Goal: Understand process/instructions: Learn how to perform a task or action

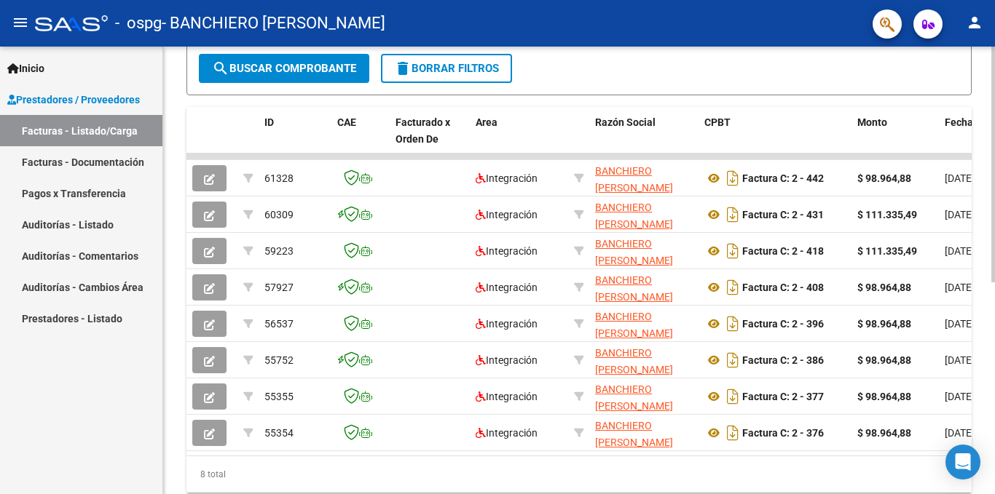
scroll to position [347, 0]
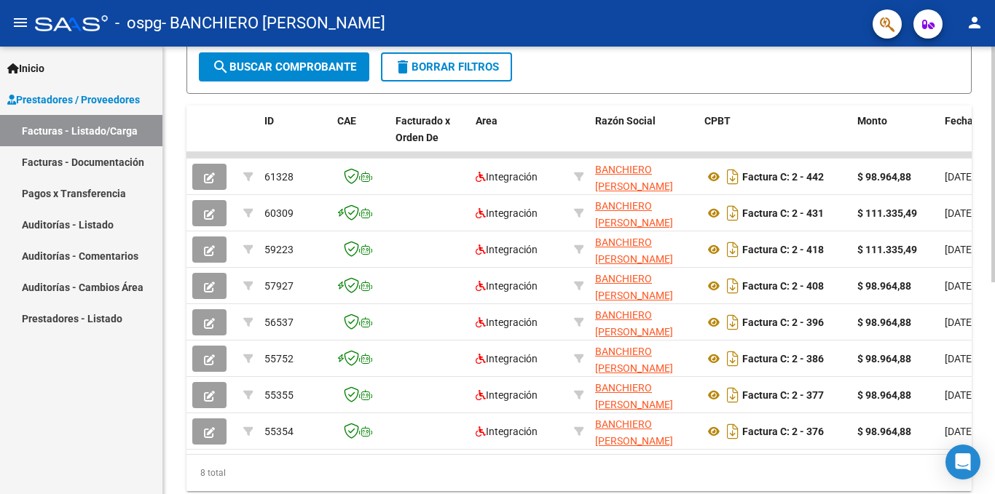
click at [987, 403] on div "Video tutorial PRESTADORES -> Listado de CPBTs Emitidos por Prestadores / Prove…" at bounding box center [580, 118] width 835 height 839
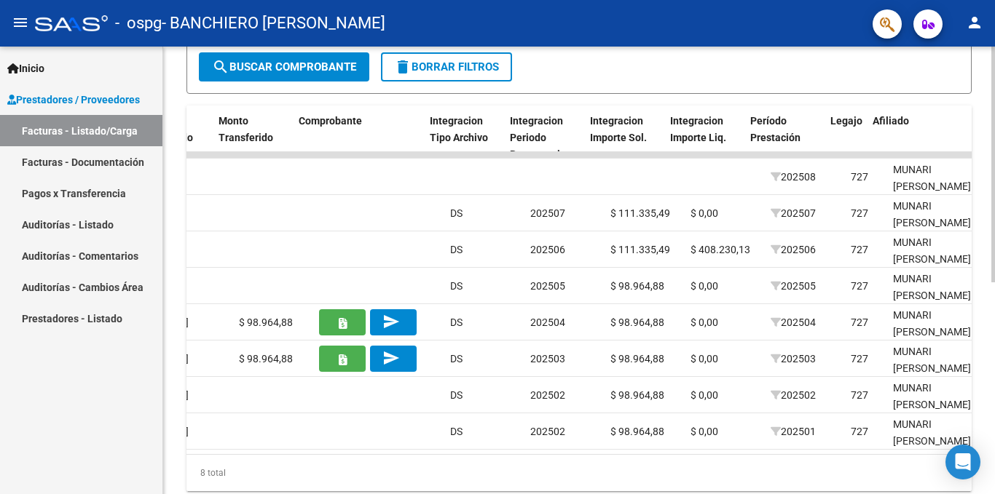
scroll to position [0, 1334]
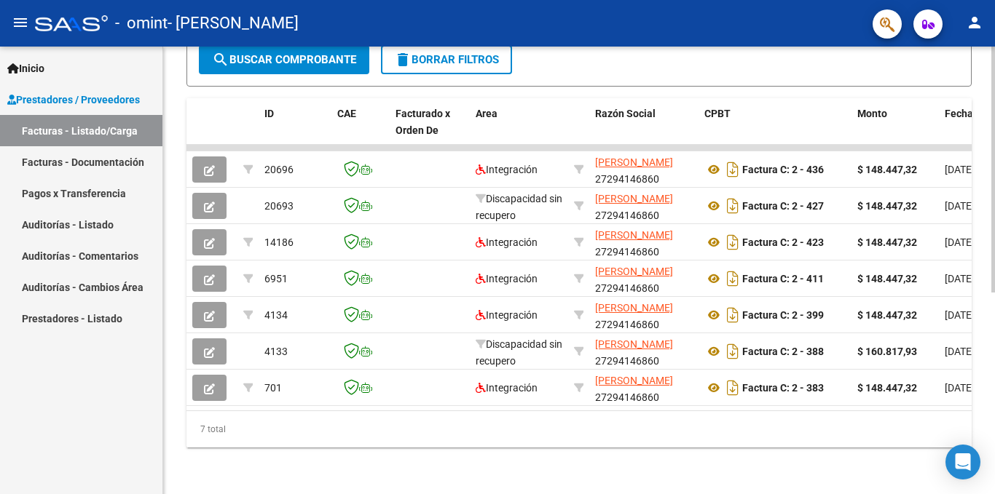
scroll to position [366, 0]
click at [986, 342] on div "Video tutorial PRESTADORES -> Listado de CPBTs Emitidos por Prestadores / Prove…" at bounding box center [580, 93] width 835 height 802
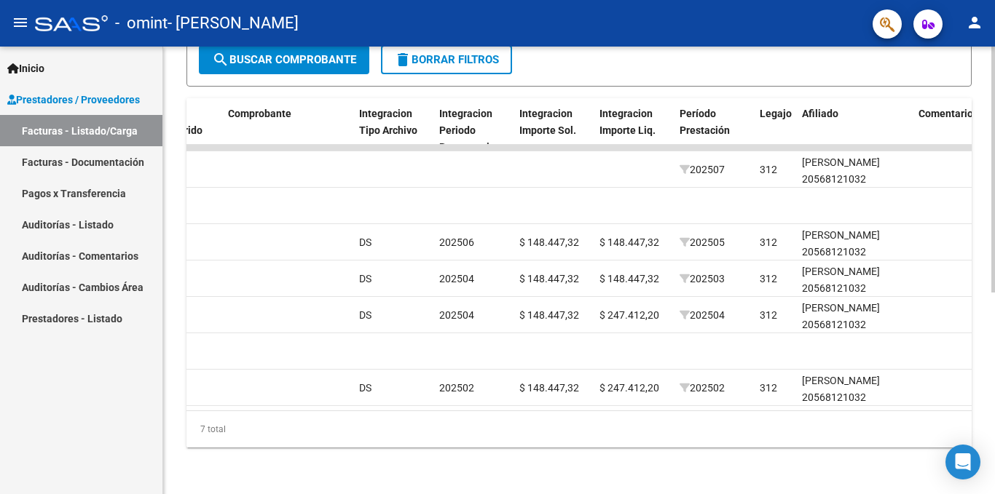
click at [994, 450] on div at bounding box center [993, 371] width 4 height 246
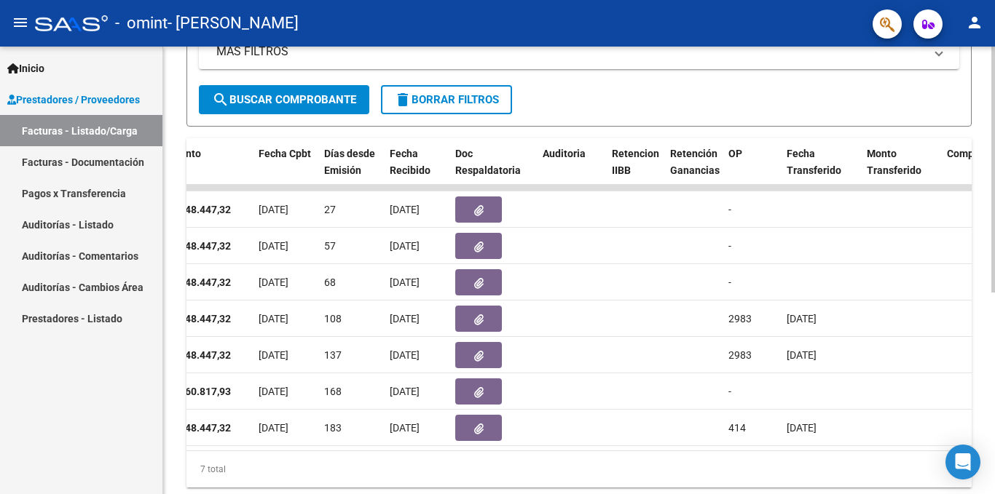
scroll to position [309, 0]
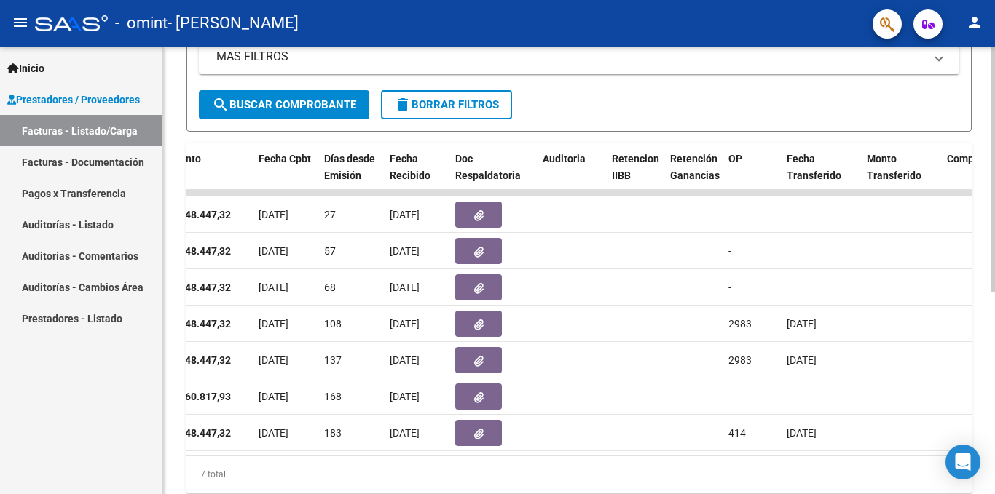
click at [984, 307] on div "Video tutorial PRESTADORES -> Listado de CPBTs Emitidos por Prestadores / Prove…" at bounding box center [580, 138] width 835 height 802
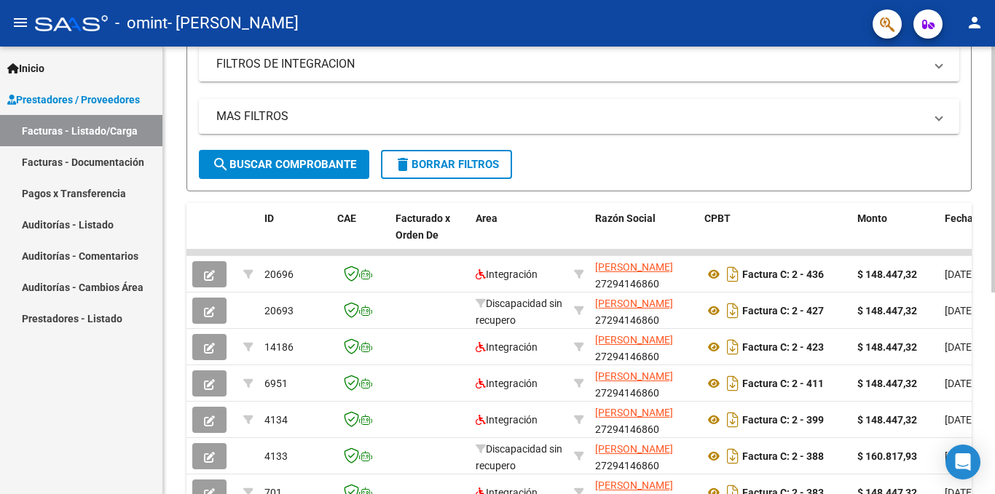
scroll to position [319, 0]
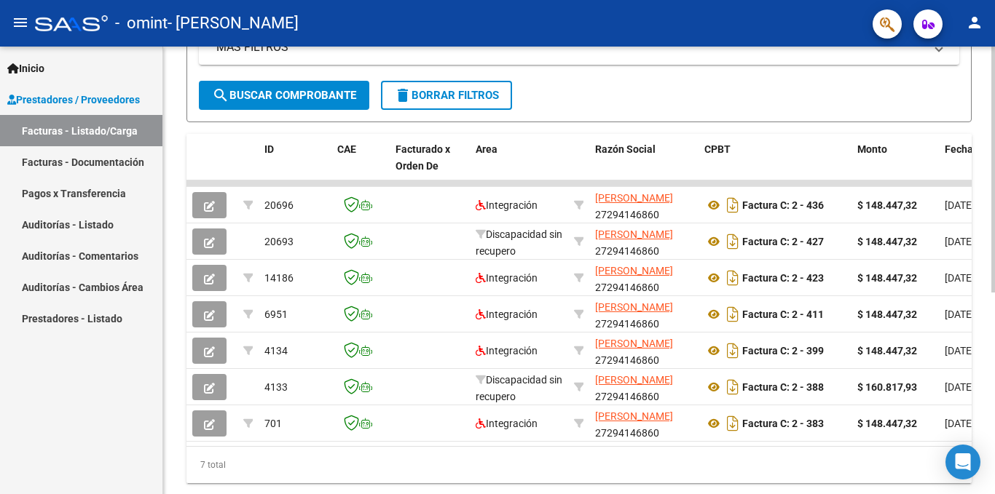
click at [994, 242] on div at bounding box center [993, 351] width 4 height 246
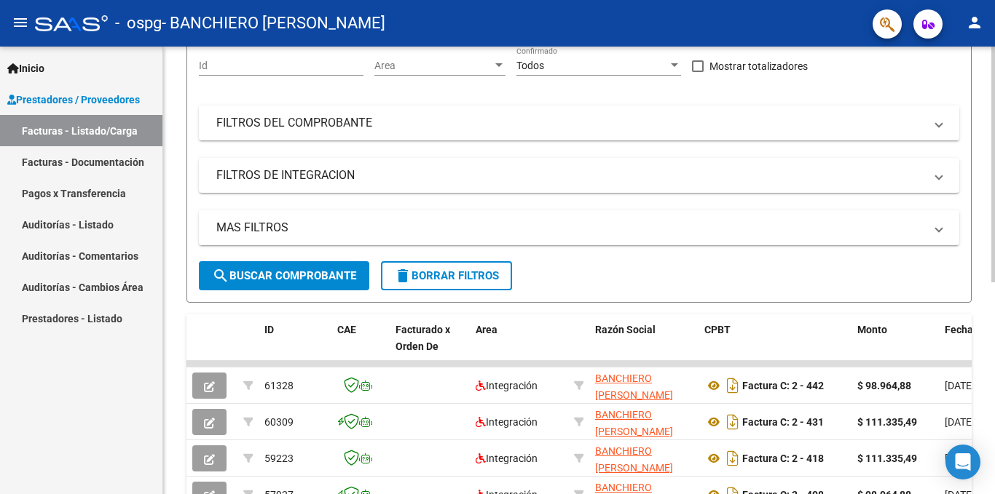
scroll to position [140, 0]
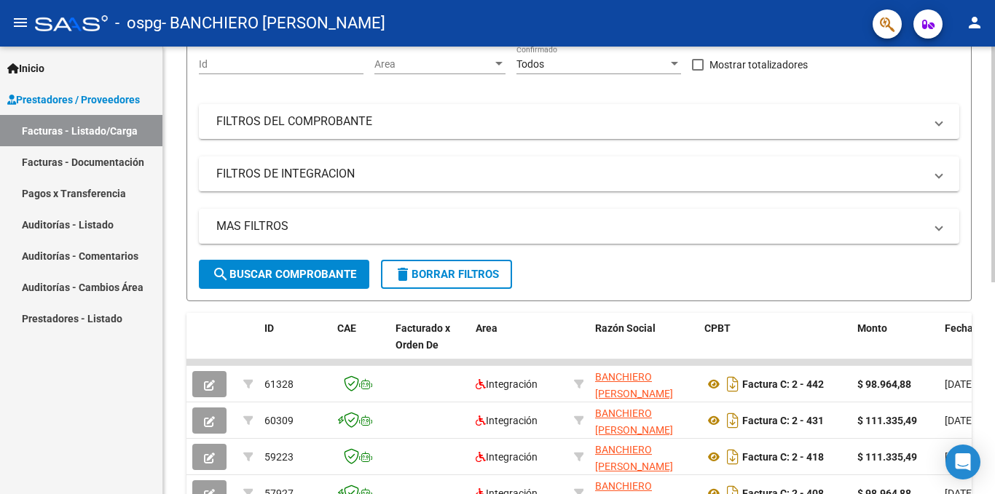
click at [981, 239] on div "Video tutorial PRESTADORES -> Listado de CPBTs Emitidos por Prestadores / Prove…" at bounding box center [580, 326] width 835 height 839
